Goal: Information Seeking & Learning: Check status

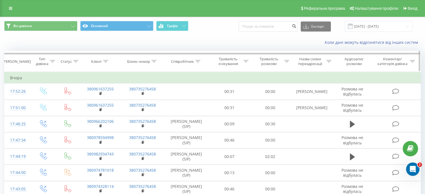
click at [105, 58] on th "Клієнт" at bounding box center [100, 61] width 42 height 21
click at [106, 60] on icon at bounding box center [105, 61] width 5 height 3
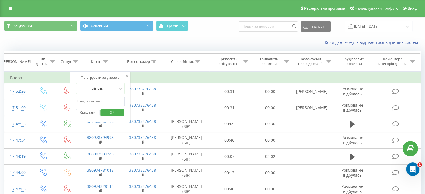
click at [98, 101] on input "text" at bounding box center [100, 102] width 49 height 10
paste input "09876003561"
type input "09876003561"
click at [118, 115] on span "OK" at bounding box center [112, 112] width 16 height 9
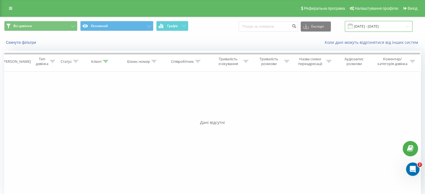
drag, startPoint x: 359, startPoint y: 27, endPoint x: 363, endPoint y: 28, distance: 4.1
click at [359, 26] on input "[DATE] - [DATE]" at bounding box center [379, 26] width 68 height 11
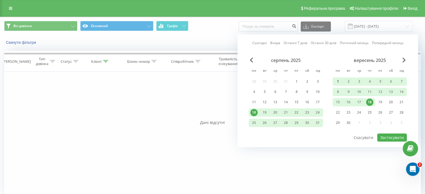
click at [337, 79] on div "1" at bounding box center [337, 81] width 7 height 7
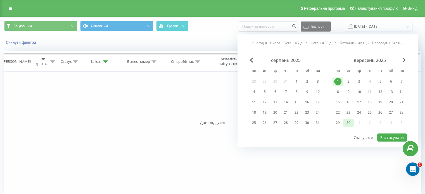
click at [347, 121] on div "30" at bounding box center [348, 122] width 7 height 7
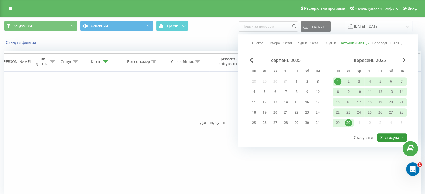
click at [384, 135] on button "Застосувати" at bounding box center [392, 137] width 30 height 8
type input "[DATE] - [DATE]"
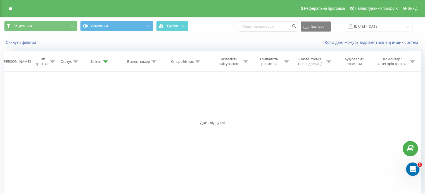
click at [152, 107] on div "Фільтрувати за умовою Дорівнює Введіть значення Скасувати OK Фільтрувати за умо…" at bounding box center [212, 135] width 416 height 126
click at [107, 60] on icon at bounding box center [105, 61] width 5 height 3
click at [85, 99] on input "09876003561" at bounding box center [100, 102] width 49 height 10
paste input "3809876"
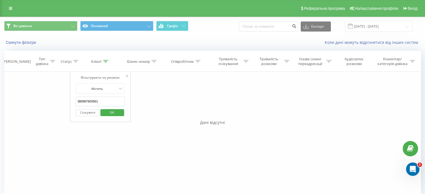
type input "380987603561"
click at [114, 109] on span "OK" at bounding box center [112, 112] width 16 height 9
